Goal: Task Accomplishment & Management: Manage account settings

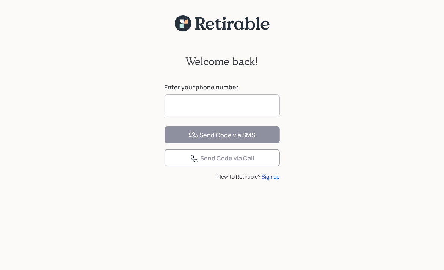
click at [183, 106] on input at bounding box center [222, 105] width 115 height 23
type input "**********"
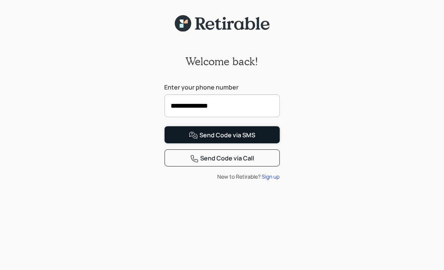
click at [224, 140] on div "Send Code via SMS" at bounding box center [222, 135] width 66 height 9
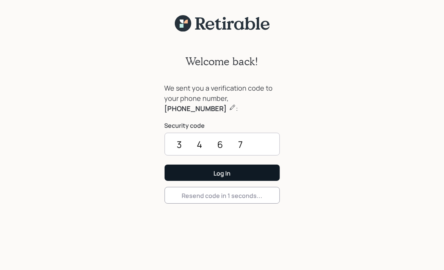
type input "3467"
click at [224, 173] on div "Log In" at bounding box center [221, 173] width 17 height 8
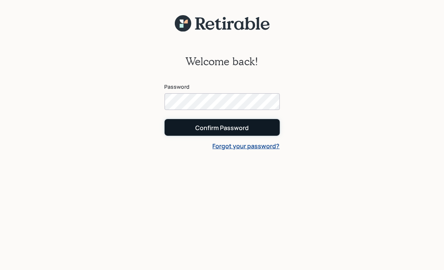
click at [226, 130] on div "Confirm Password" at bounding box center [221, 128] width 53 height 8
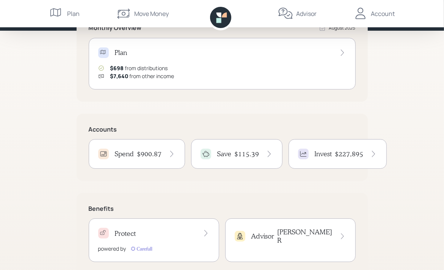
scroll to position [111, 0]
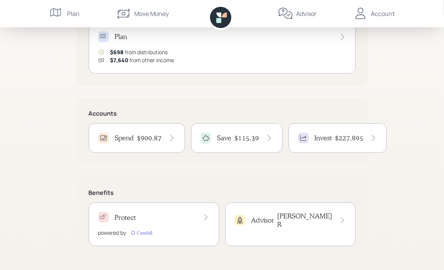
click at [151, 139] on h4 "$900.87" at bounding box center [149, 138] width 25 height 8
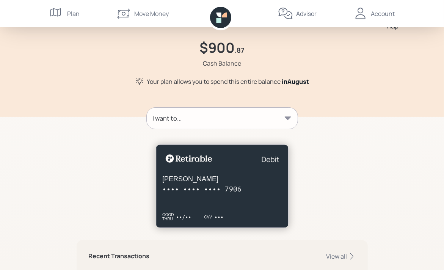
scroll to position [38, 0]
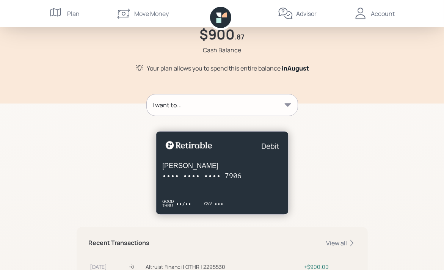
click at [287, 104] on icon at bounding box center [287, 104] width 6 height 3
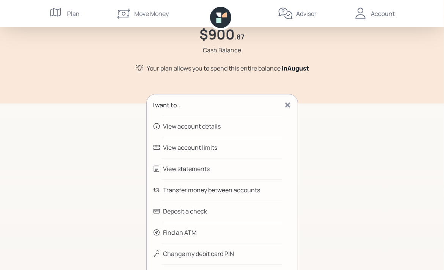
click at [229, 190] on div "Transfer money between accounts" at bounding box center [211, 189] width 97 height 9
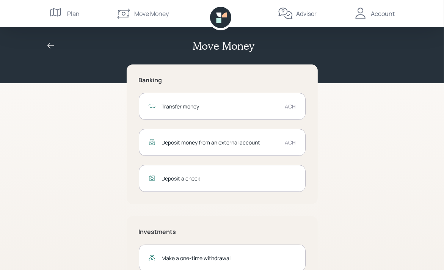
click at [210, 105] on div "Transfer money" at bounding box center [220, 106] width 117 height 8
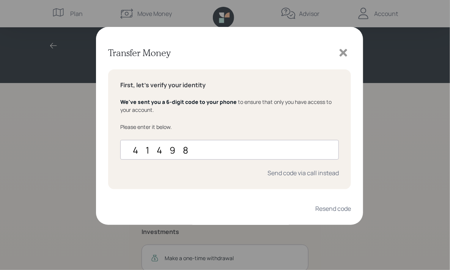
type input "414980"
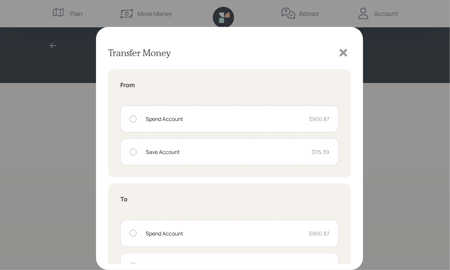
click at [133, 119] on div at bounding box center [133, 119] width 7 height 7
radio input "true"
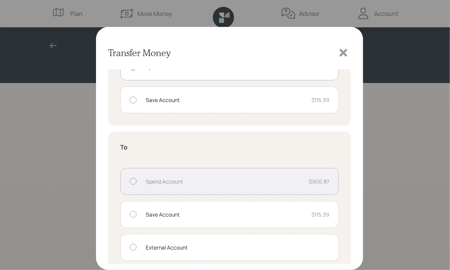
scroll to position [60, 0]
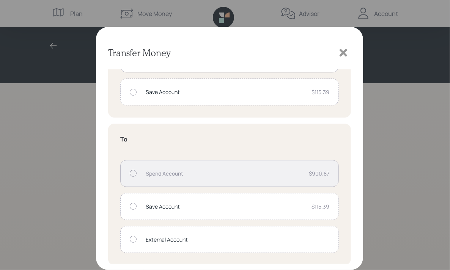
click at [134, 238] on div at bounding box center [133, 239] width 7 height 7
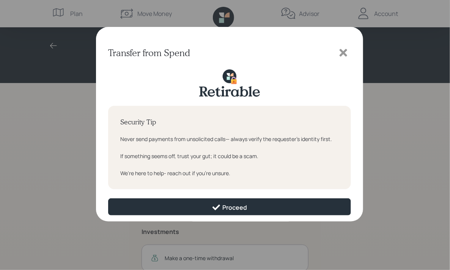
scroll to position [0, 0]
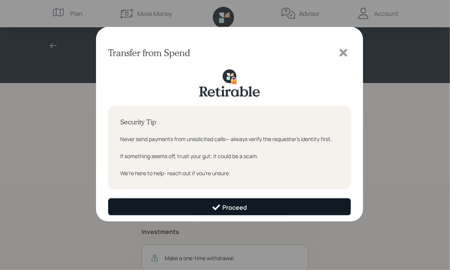
click at [237, 207] on div "Proceed" at bounding box center [229, 207] width 35 height 9
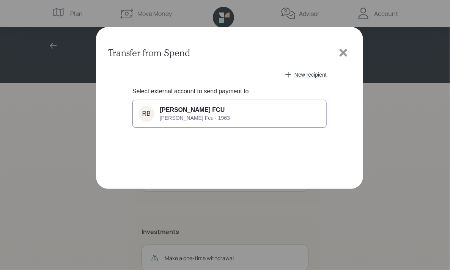
click at [205, 112] on span "[PERSON_NAME] FCU" at bounding box center [192, 110] width 65 height 7
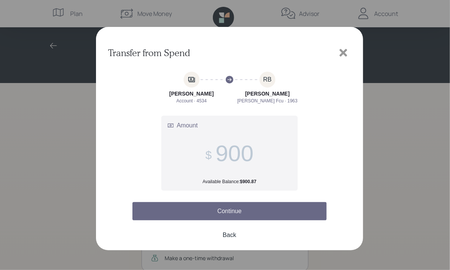
type input "900"
click at [229, 212] on button "Continue" at bounding box center [229, 211] width 194 height 18
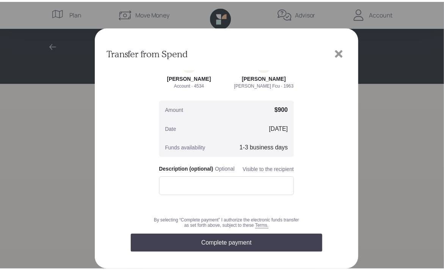
scroll to position [29, 0]
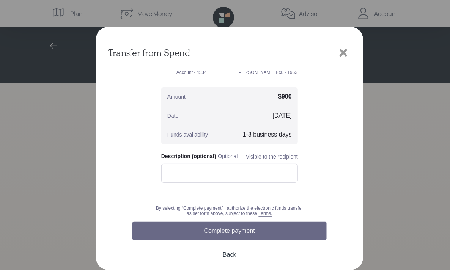
click at [241, 229] on button "Complete payment" at bounding box center [229, 231] width 194 height 18
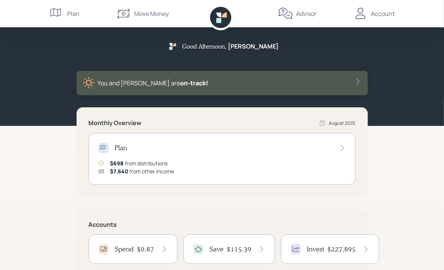
click at [381, 16] on div "Account" at bounding box center [383, 13] width 24 height 9
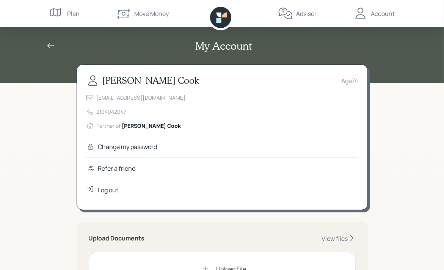
click at [307, 13] on div "Advisor" at bounding box center [306, 13] width 20 height 9
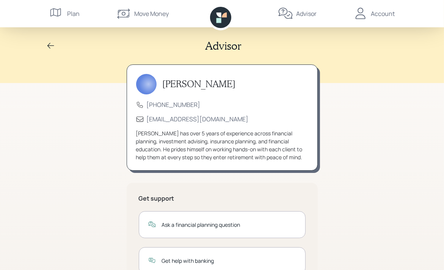
drag, startPoint x: 444, startPoint y: 0, endPoint x: 281, endPoint y: 55, distance: 172.3
click at [281, 55] on div "Advisor" at bounding box center [222, 41] width 364 height 59
click at [395, 192] on div "Advisor [PERSON_NAME] [PHONE_NUMBER] [EMAIL_ADDRESS][DOMAIN_NAME] [PERSON_NAME]…" at bounding box center [222, 185] width 444 height 370
click at [69, 12] on div "Plan" at bounding box center [73, 13] width 13 height 9
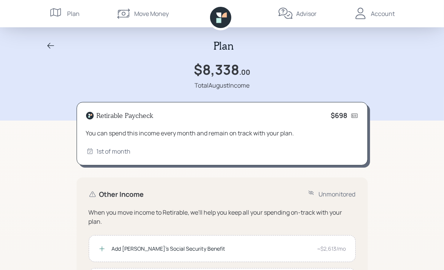
click at [50, 44] on icon at bounding box center [50, 45] width 9 height 9
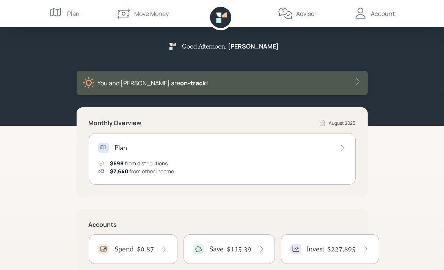
click at [220, 19] on icon at bounding box center [218, 20] width 5 height 5
click at [221, 16] on icon at bounding box center [218, 15] width 5 height 5
